Goal: Navigation & Orientation: Find specific page/section

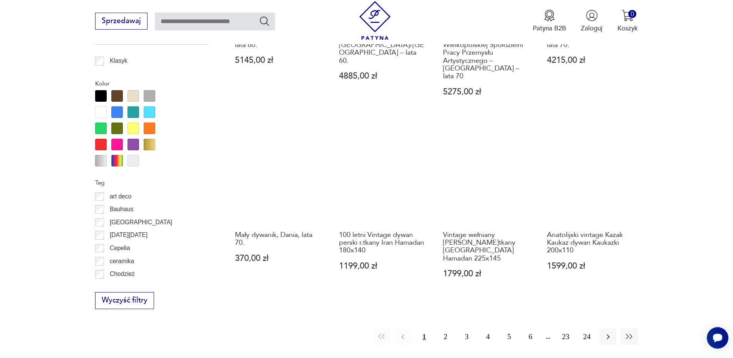
scroll to position [889, 0]
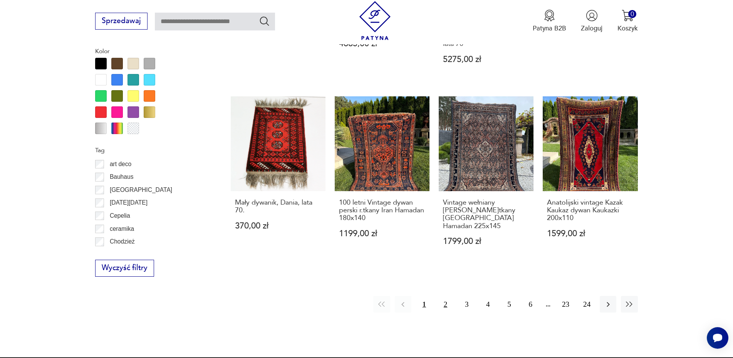
click at [444, 296] on button "2" at bounding box center [445, 304] width 17 height 17
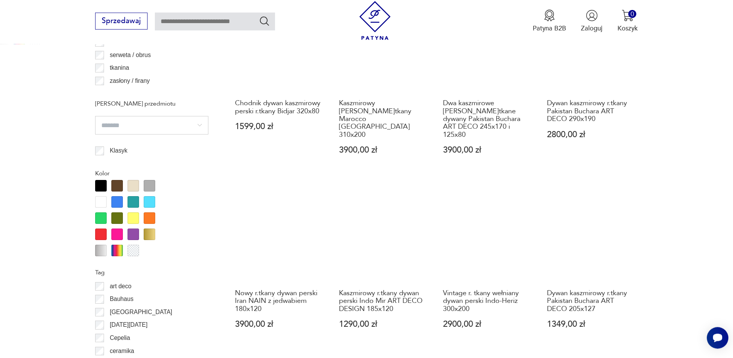
scroll to position [885, 0]
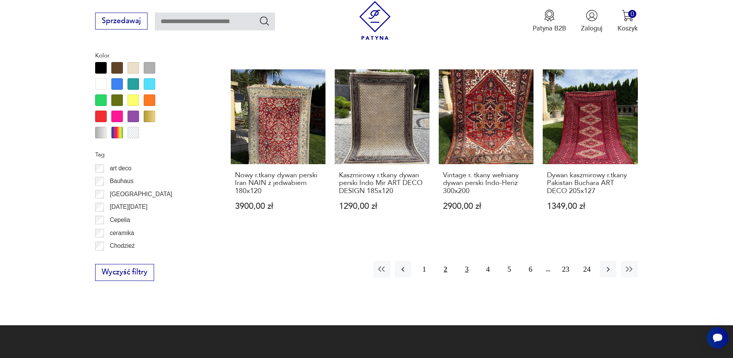
click at [468, 261] on button "3" at bounding box center [466, 269] width 17 height 17
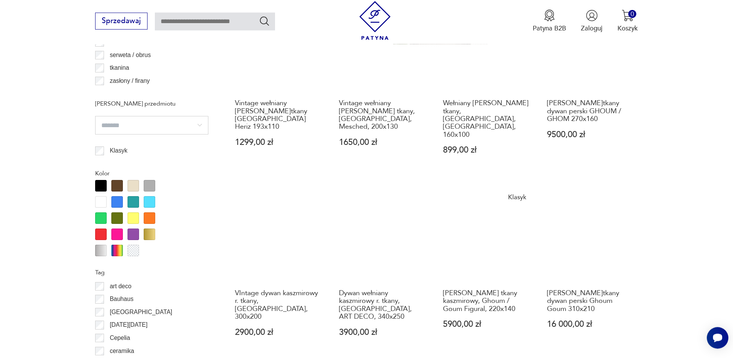
scroll to position [924, 0]
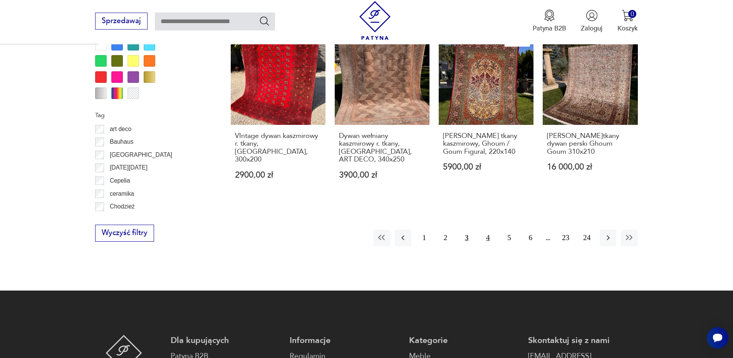
click at [485, 230] on button "4" at bounding box center [488, 238] width 17 height 17
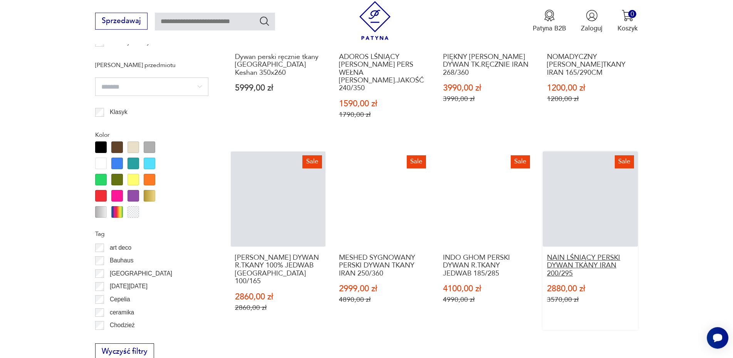
scroll to position [806, 0]
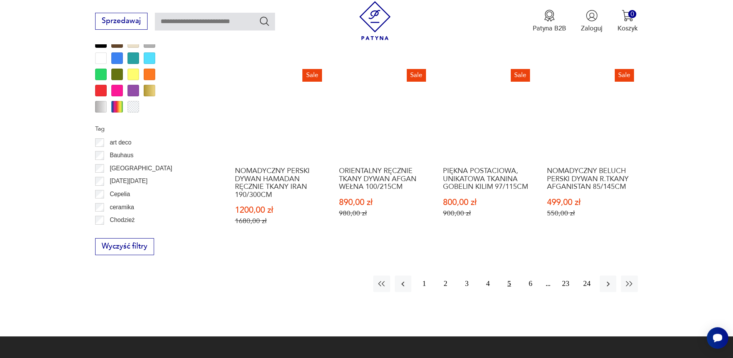
scroll to position [924, 0]
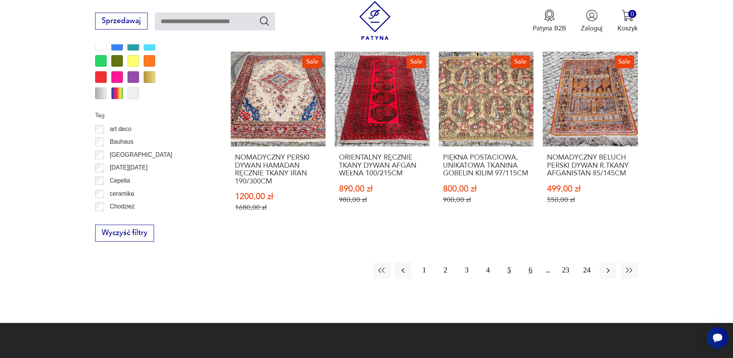
click at [530, 262] on button "6" at bounding box center [530, 270] width 17 height 17
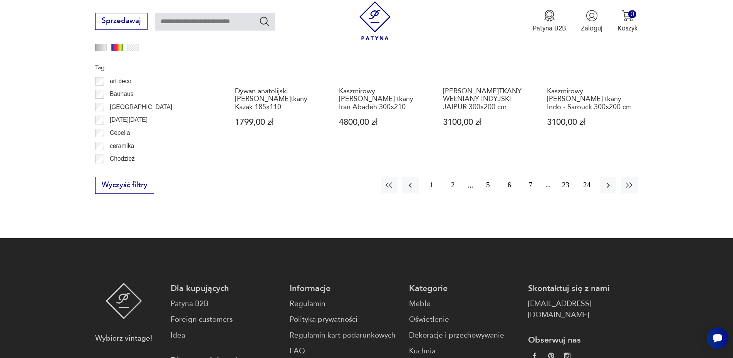
scroll to position [1003, 0]
